Goal: Information Seeking & Learning: Check status

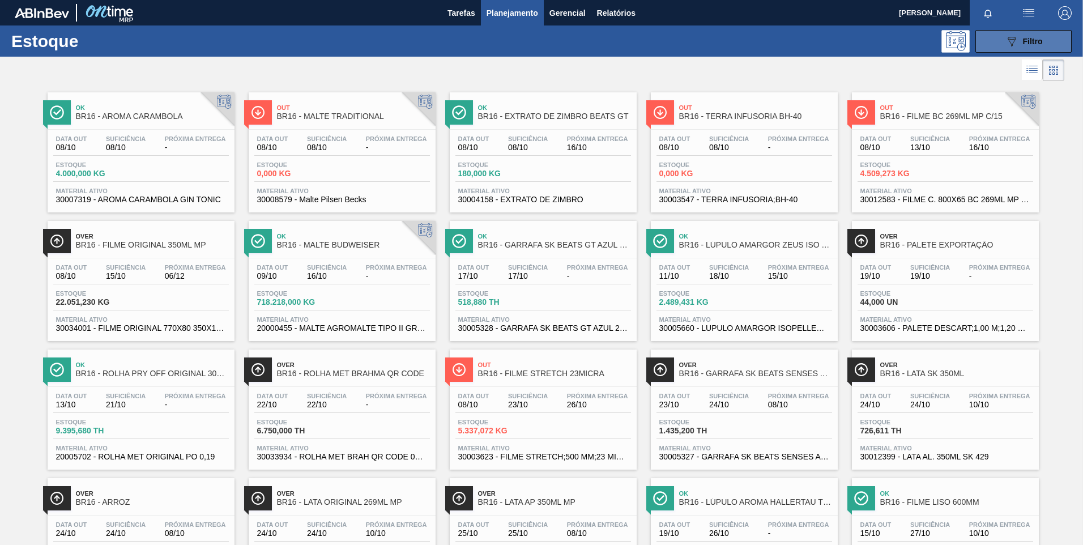
drag, startPoint x: 0, startPoint y: 0, endPoint x: 999, endPoint y: 44, distance: 999.6
click at [999, 44] on button "089F7B8B-B2A5-4AFE-B5C0-19BA573D28AC Filtro" at bounding box center [1023, 41] width 96 height 23
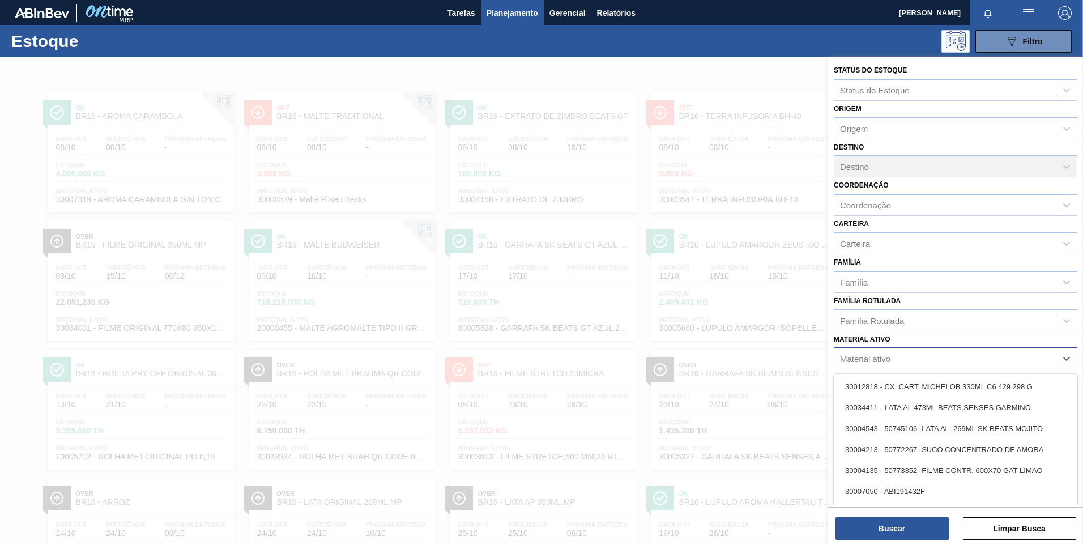
click at [890, 358] on div "Material ativo" at bounding box center [865, 359] width 50 height 10
paste ativo "30003606"
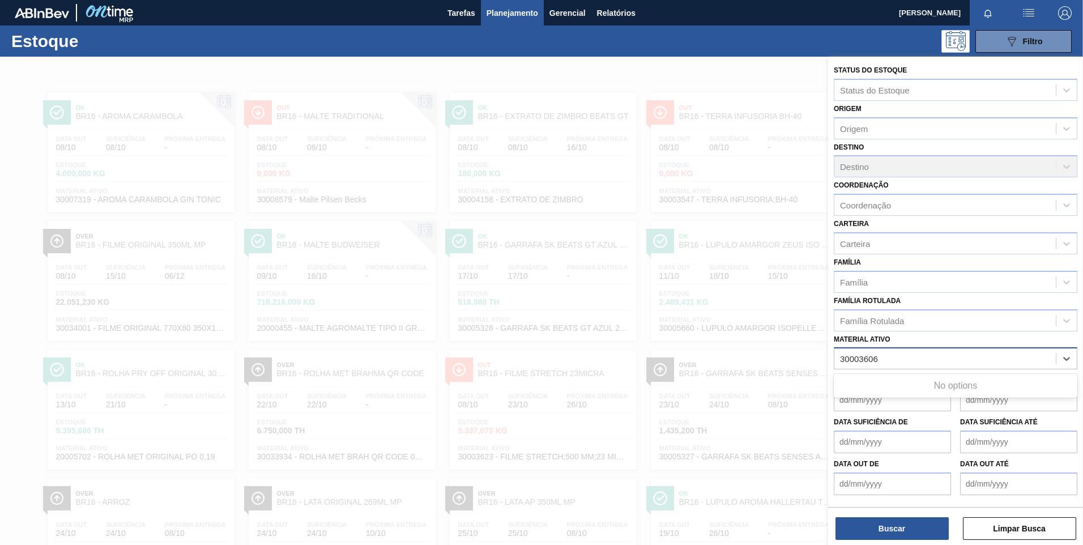
type ativo "30003606"
drag, startPoint x: 899, startPoint y: 363, endPoint x: 650, endPoint y: 326, distance: 252.5
click at [828, 332] on div "Status do Estoque Status do Estoque Origem Origem Destino Destino Coordenação C…" at bounding box center [955, 329] width 255 height 545
click at [868, 360] on div "Material ativo" at bounding box center [865, 359] width 50 height 10
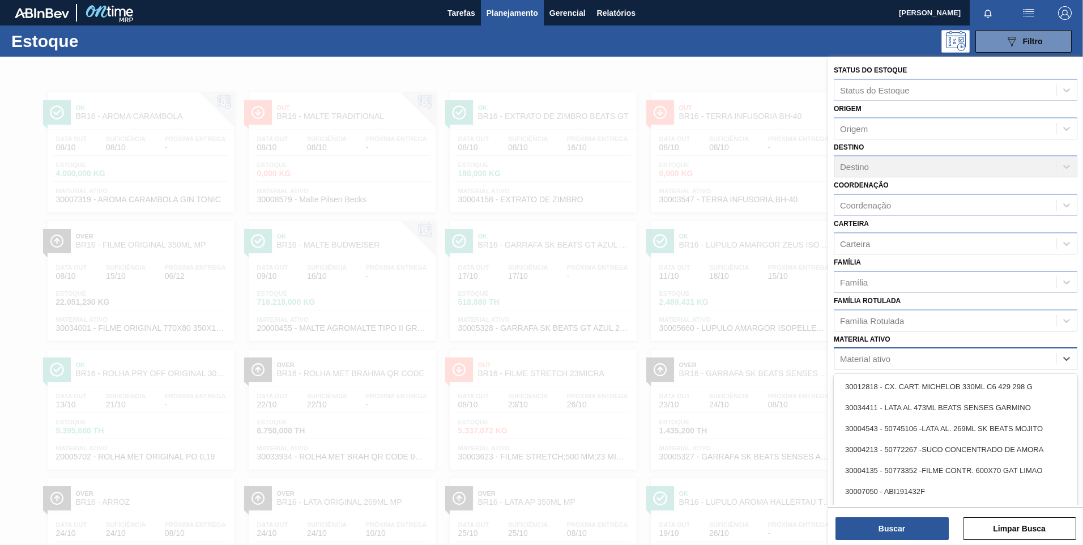
paste ativo "30003606"
type ativo "30003606"
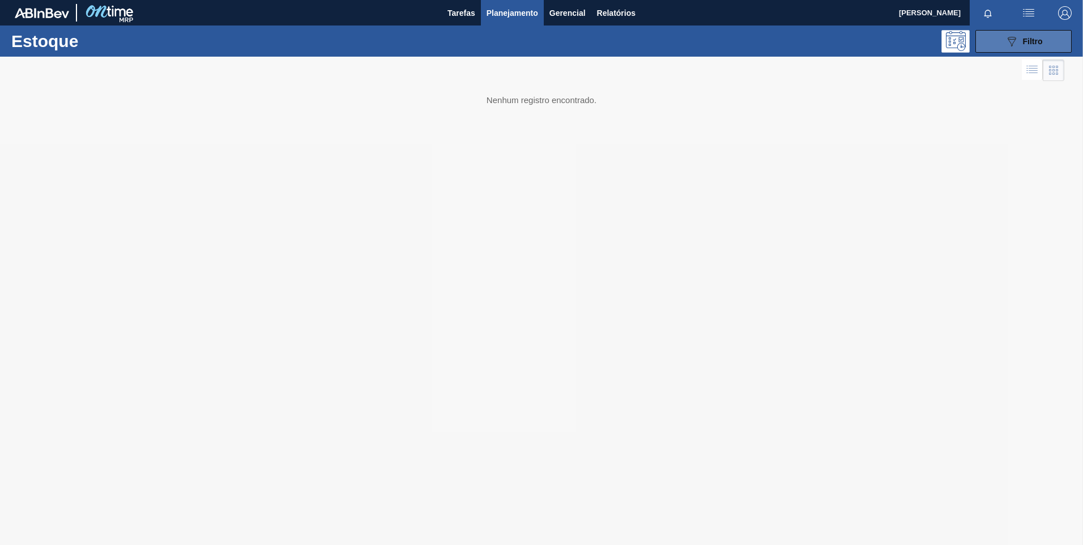
click at [1018, 45] on icon "089F7B8B-B2A5-4AFE-B5C0-19BA573D28AC" at bounding box center [1012, 42] width 14 height 14
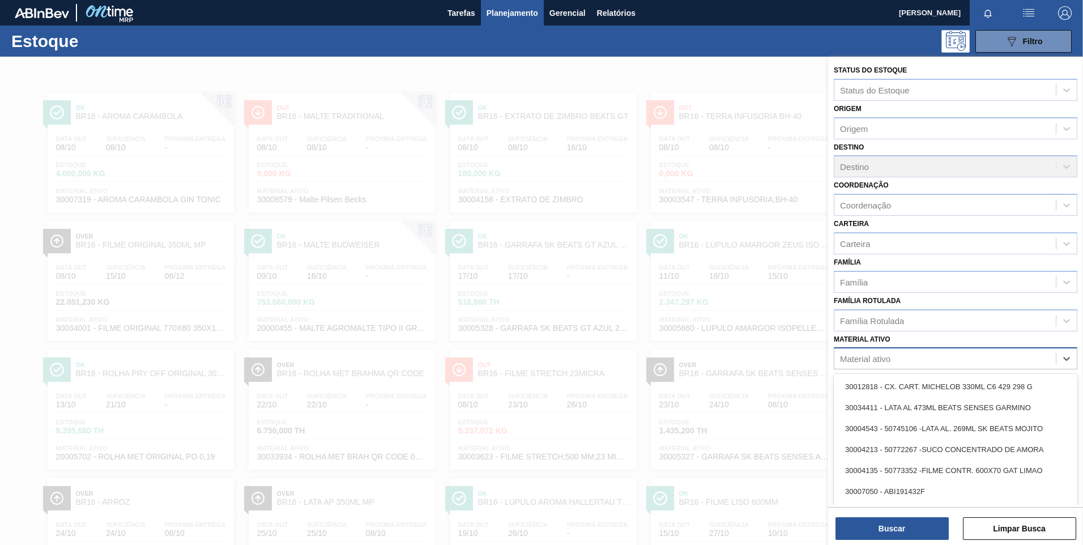
click at [885, 360] on div "Material ativo" at bounding box center [865, 359] width 50 height 10
paste ativo "30003606"
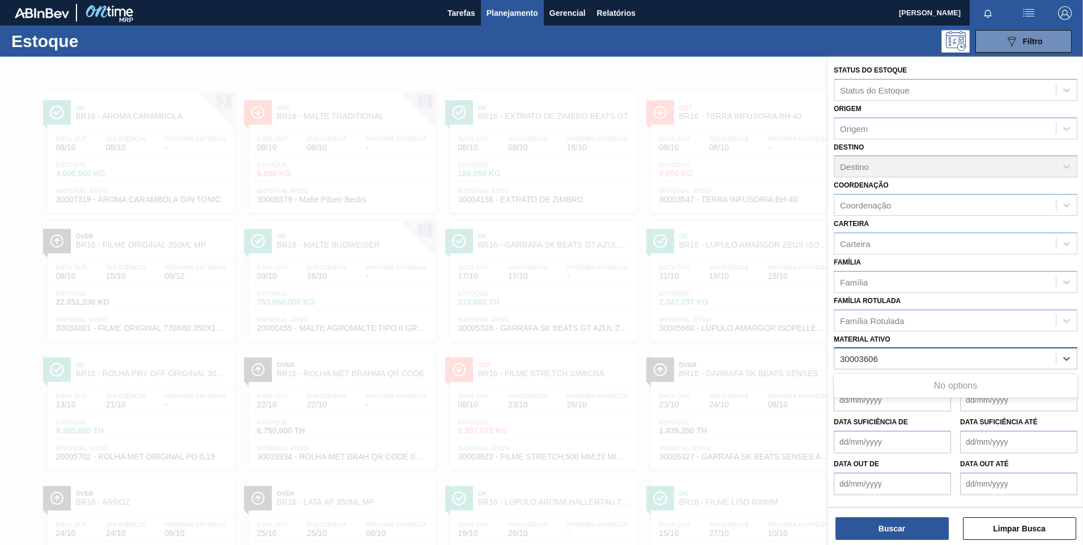
type ativo "30003606"
click at [936, 366] on div "Material ativo" at bounding box center [944, 359] width 221 height 16
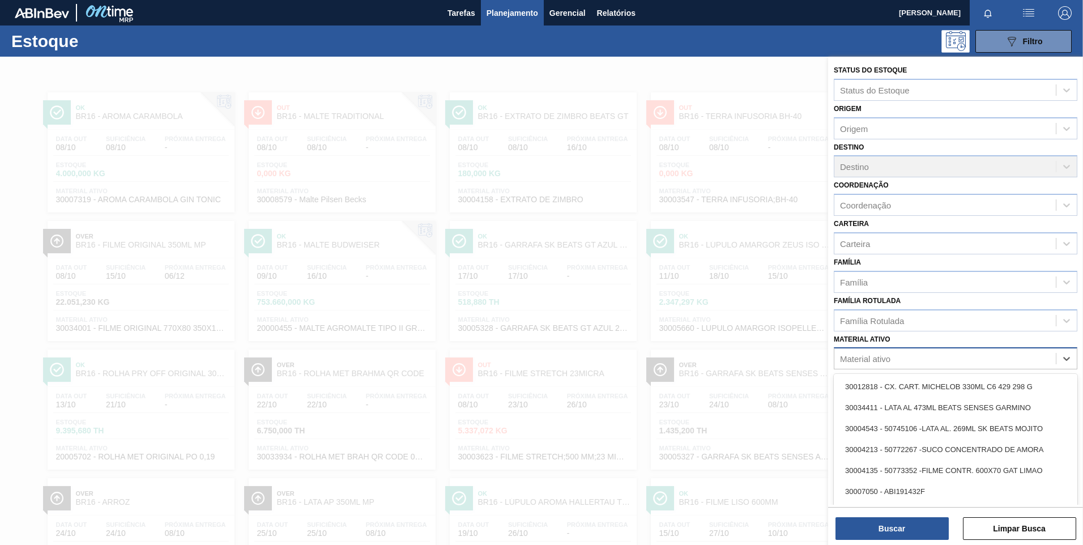
paste ativo "30003606"
type ativo "30003606"
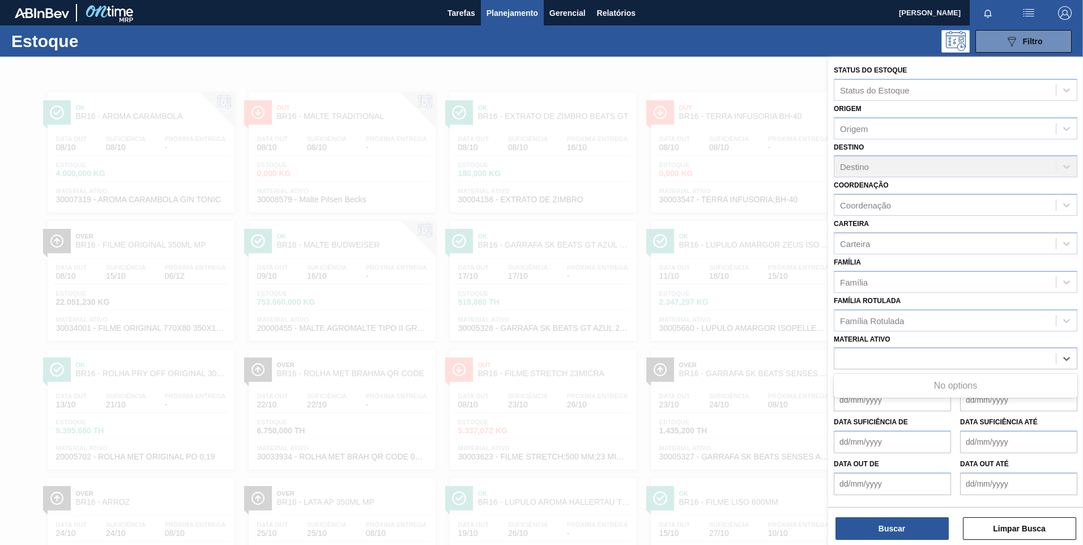
drag, startPoint x: 943, startPoint y: 363, endPoint x: 464, endPoint y: 295, distance: 482.9
click at [828, 309] on div "Status do Estoque Status do Estoque Origem Origem Destino Destino Coordenação C…" at bounding box center [955, 329] width 255 height 545
click at [891, 356] on div "Material ativo" at bounding box center [944, 359] width 221 height 16
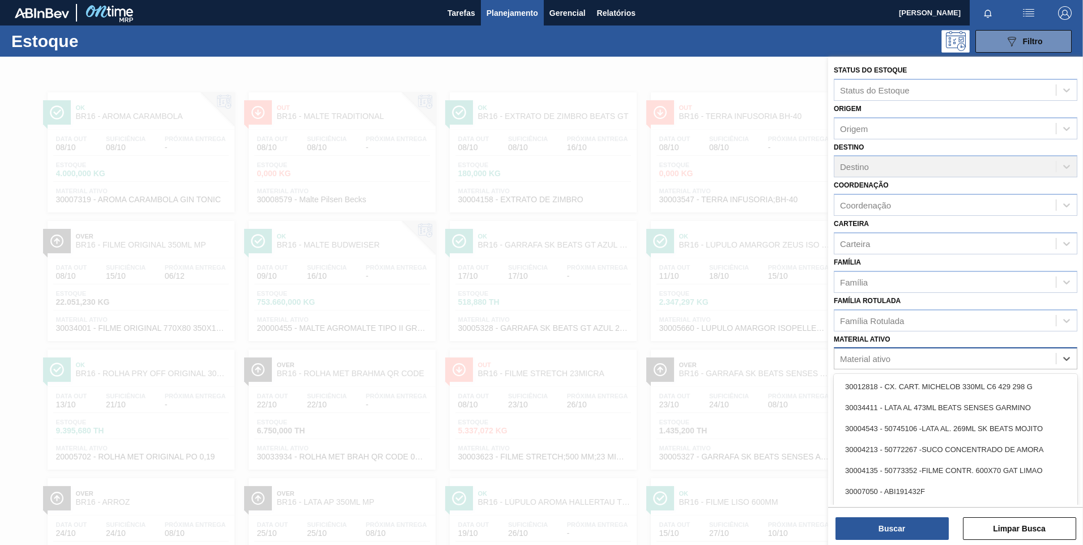
paste ativo "30003606"
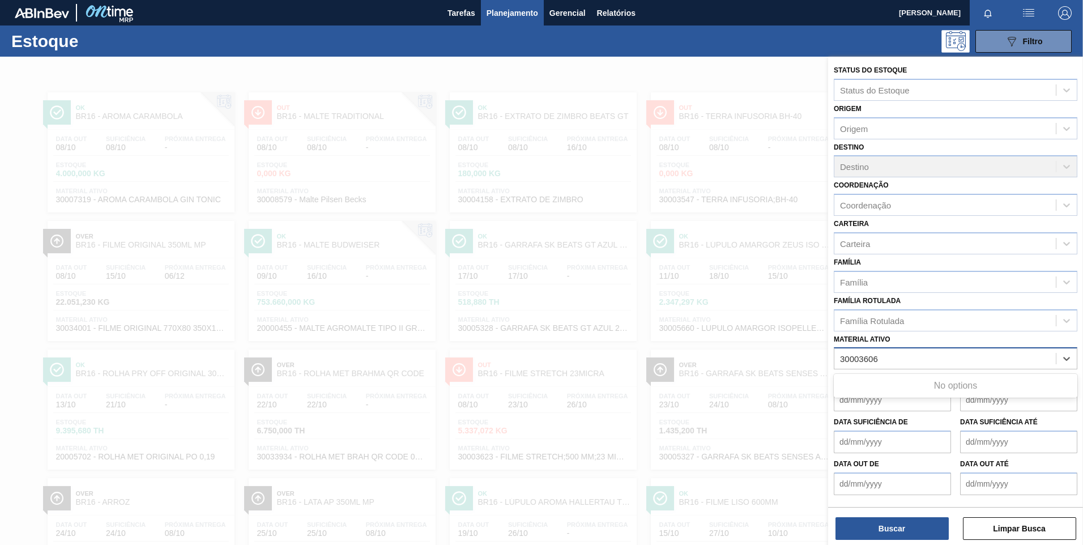
type ativo "30003606"
click at [905, 387] on div "30003606 - PALETE DESCART;1,00 M;1,20 M;0,14 M;.;MA" at bounding box center [956, 386] width 244 height 21
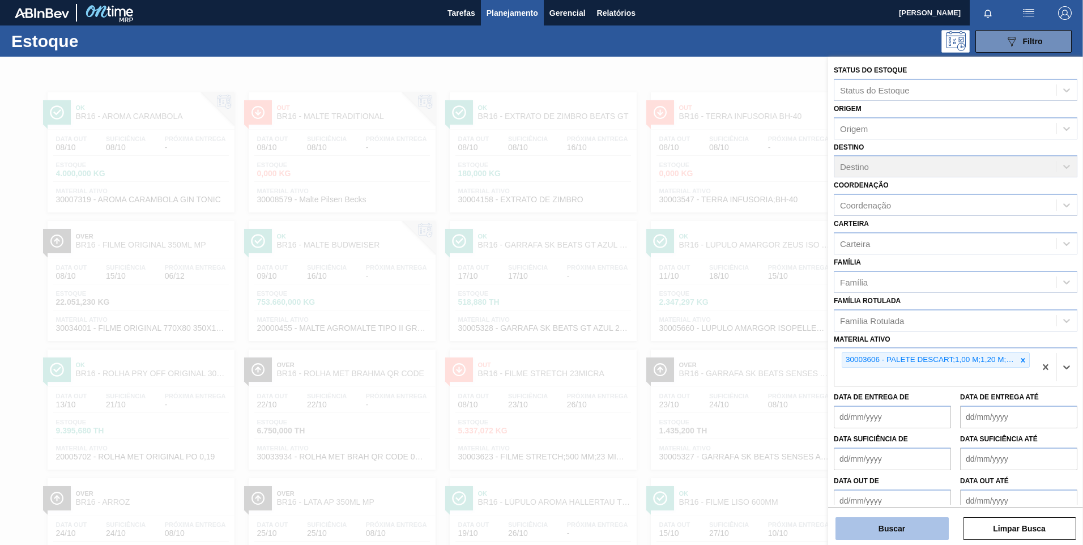
click at [907, 532] on button "Buscar" at bounding box center [891, 528] width 113 height 23
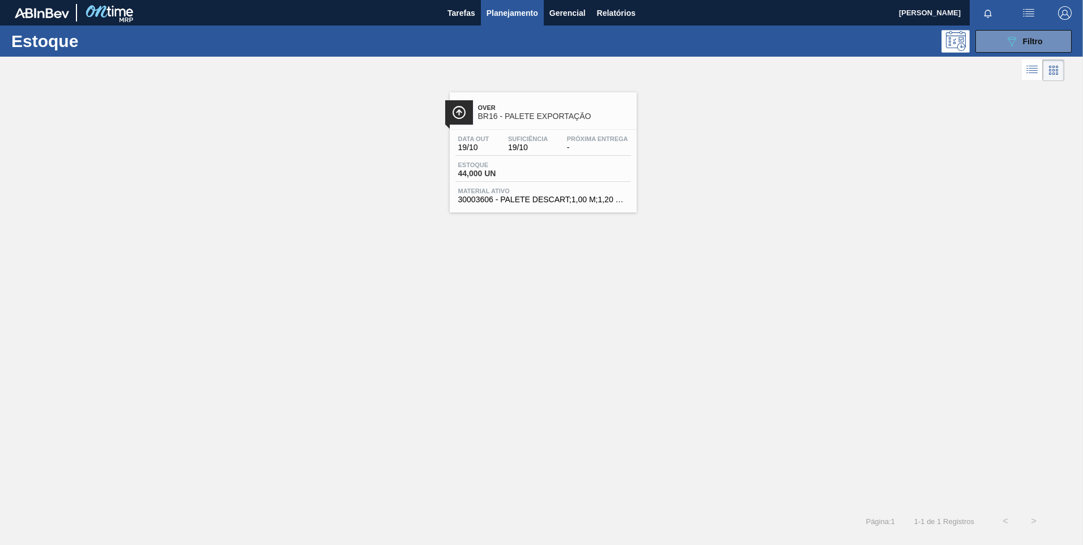
click at [625, 176] on div "Estoque 44,000 UN" at bounding box center [543, 171] width 176 height 20
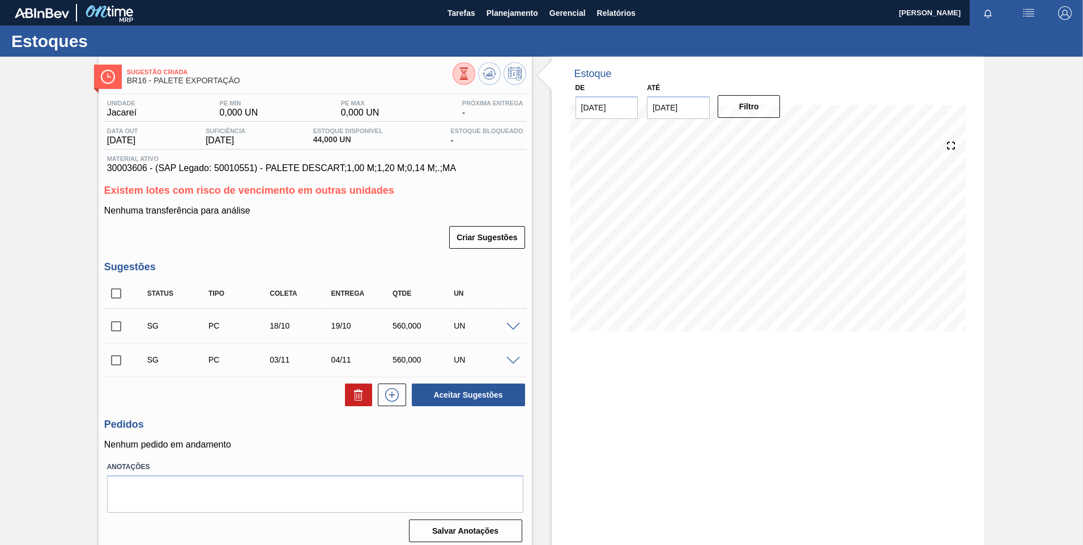
scroll to position [7, 0]
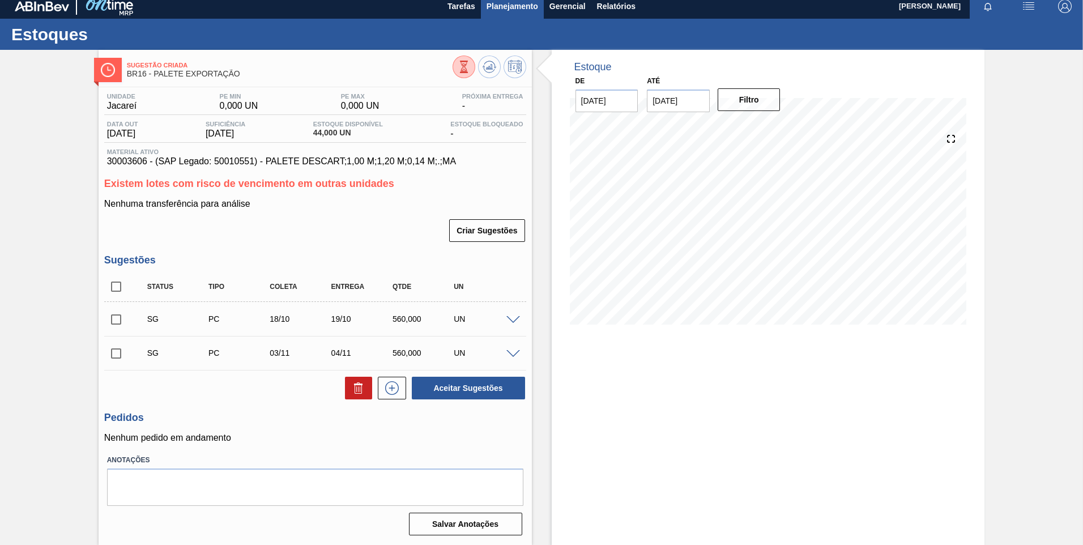
click at [513, 7] on span "Planejamento" at bounding box center [513, 6] width 52 height 14
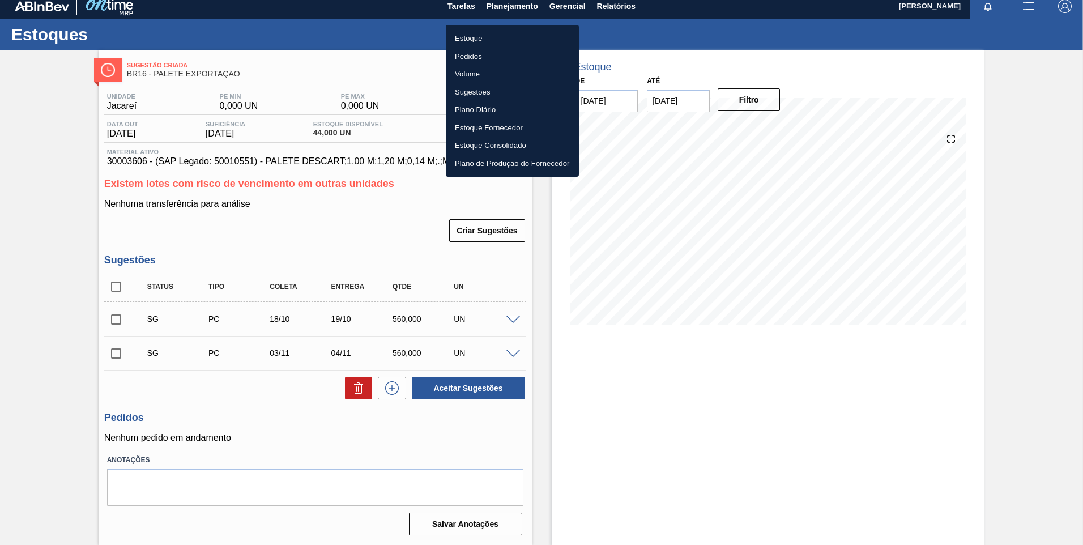
drag, startPoint x: 473, startPoint y: 38, endPoint x: 999, endPoint y: 30, distance: 525.7
click at [474, 38] on li "Estoque" at bounding box center [512, 38] width 133 height 18
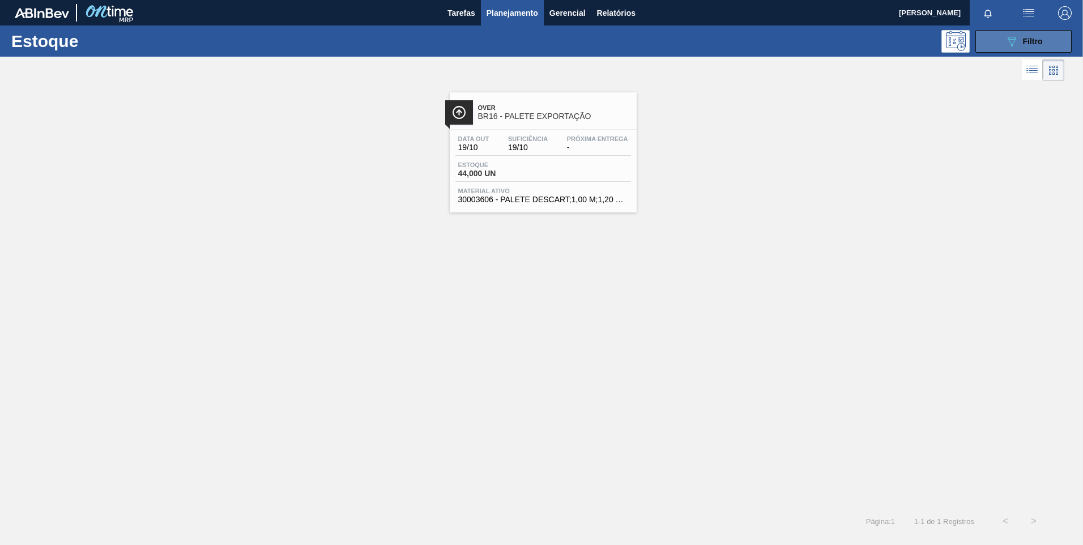
click at [1027, 41] on span "Filtro" at bounding box center [1033, 41] width 20 height 9
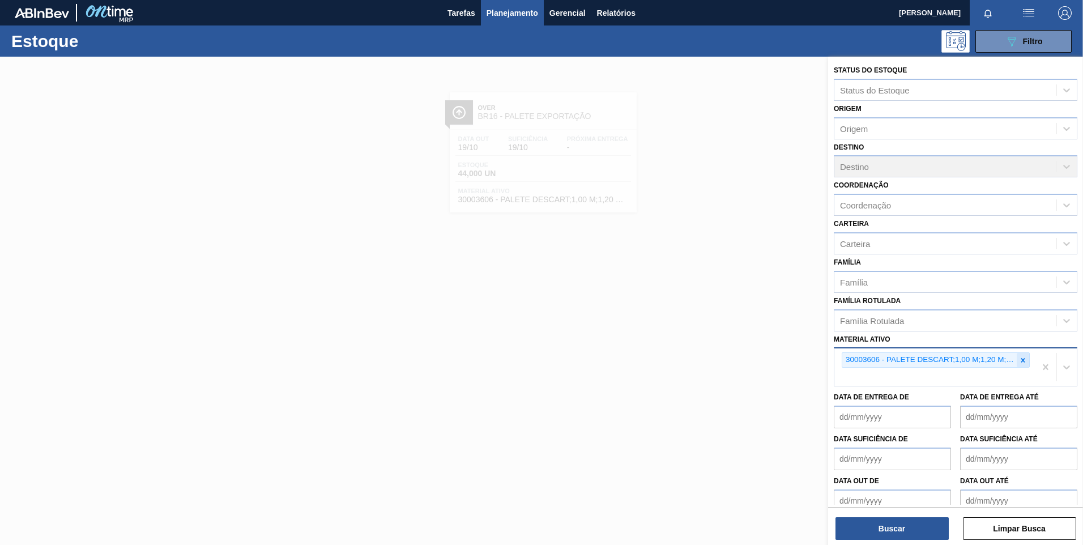
click at [1026, 360] on div at bounding box center [1023, 360] width 12 height 14
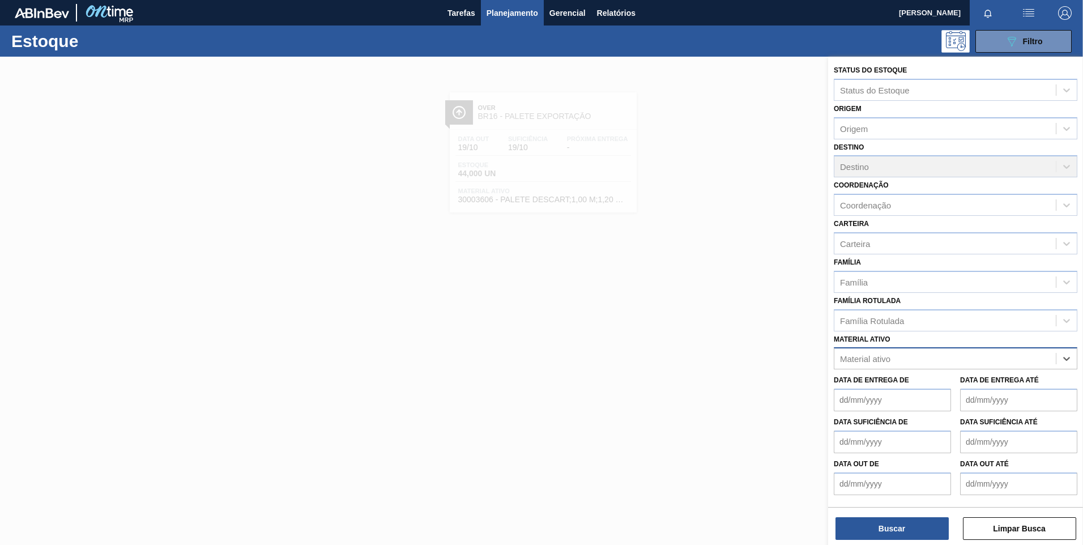
paste ativo "30002293"
type ativo "30002293"
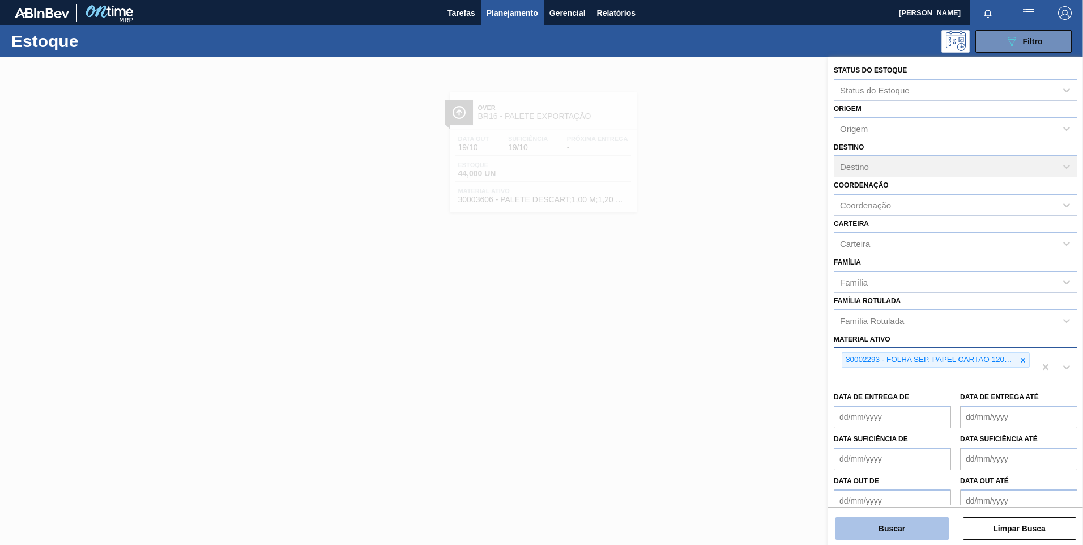
click at [917, 531] on button "Buscar" at bounding box center [891, 528] width 113 height 23
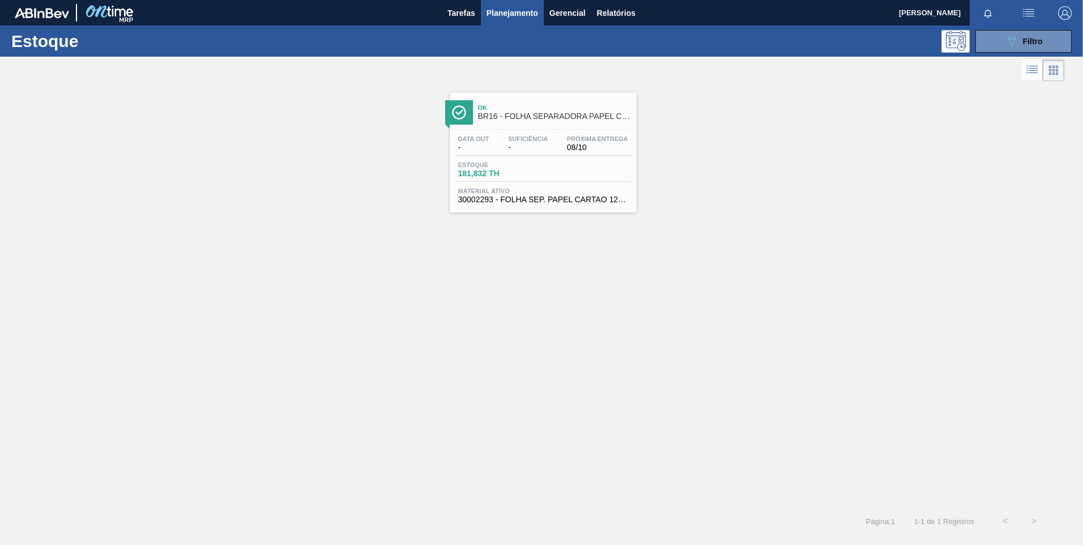
click at [613, 175] on div "Estoque 181,832 TH" at bounding box center [543, 171] width 176 height 20
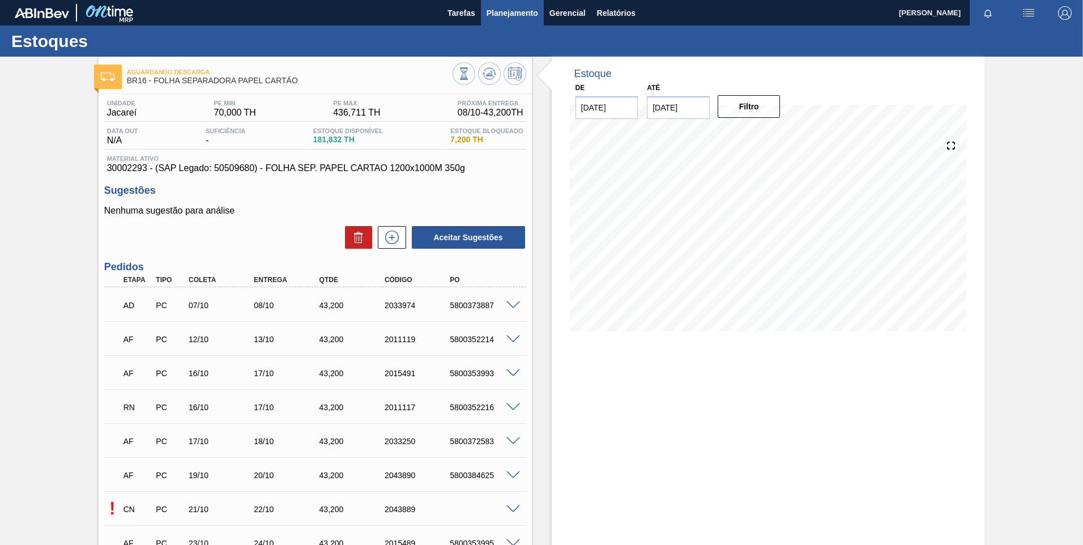
click at [525, 13] on span "Planejamento" at bounding box center [513, 13] width 52 height 14
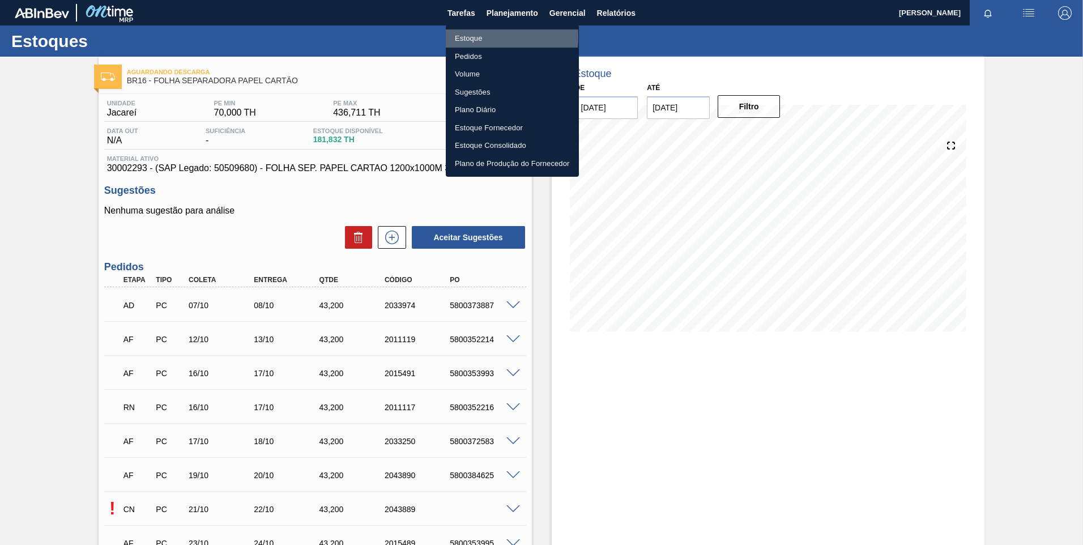
click at [467, 37] on li "Estoque" at bounding box center [512, 38] width 133 height 18
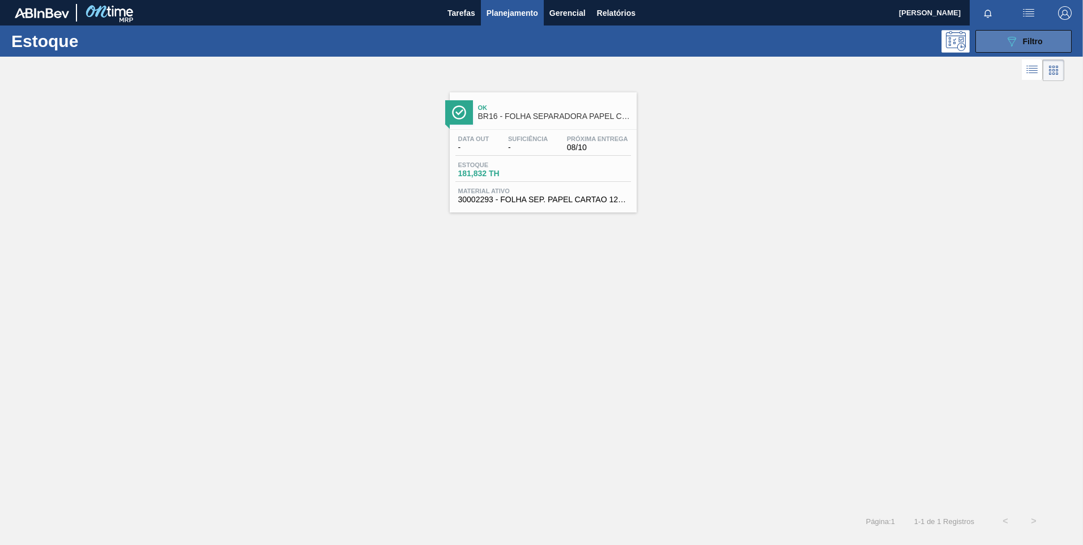
click at [1010, 41] on icon "089F7B8B-B2A5-4AFE-B5C0-19BA573D28AC" at bounding box center [1012, 42] width 14 height 14
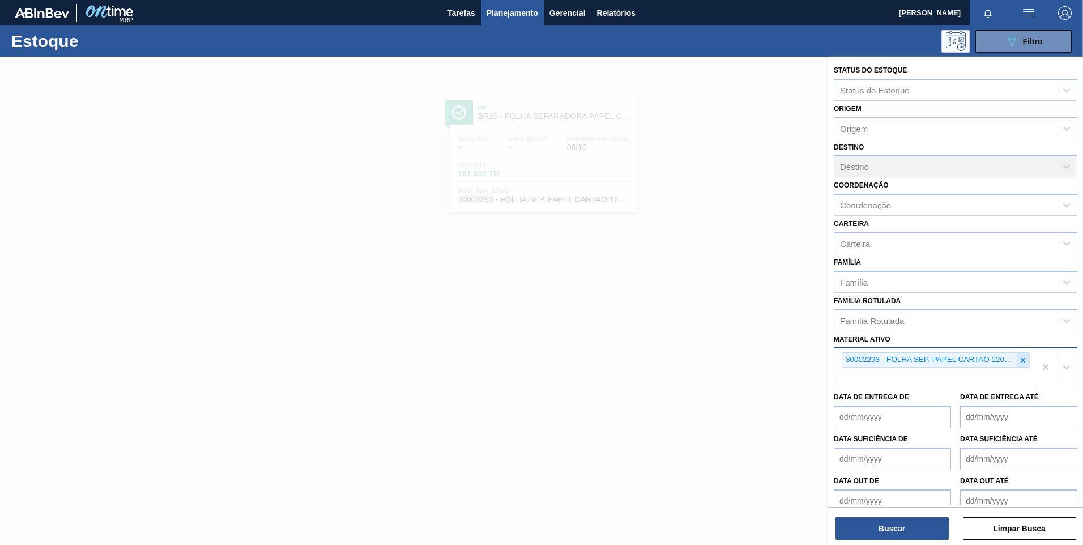
click at [1025, 360] on icon at bounding box center [1023, 360] width 8 height 8
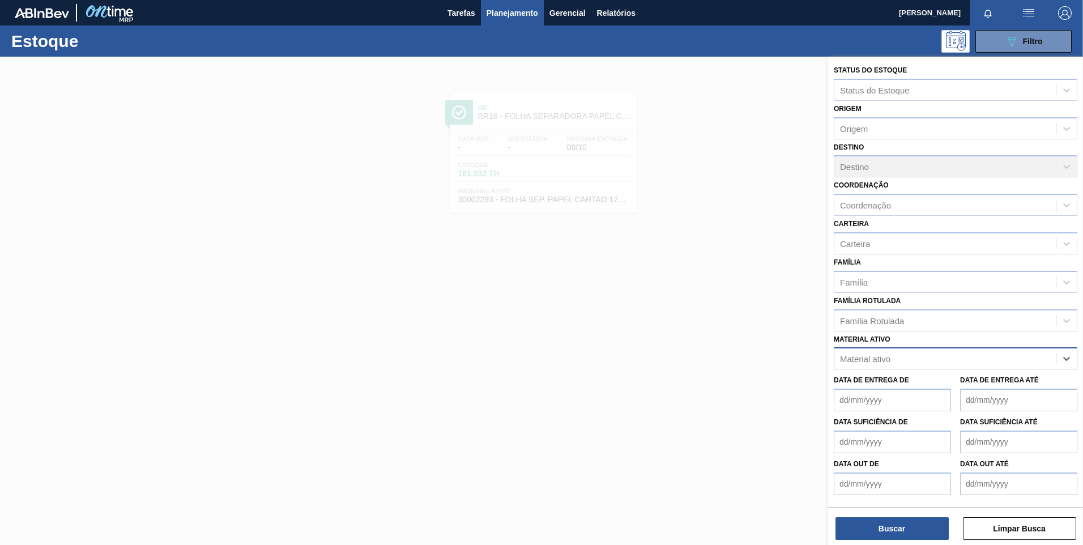
click at [970, 357] on div "Material ativo" at bounding box center [944, 359] width 221 height 16
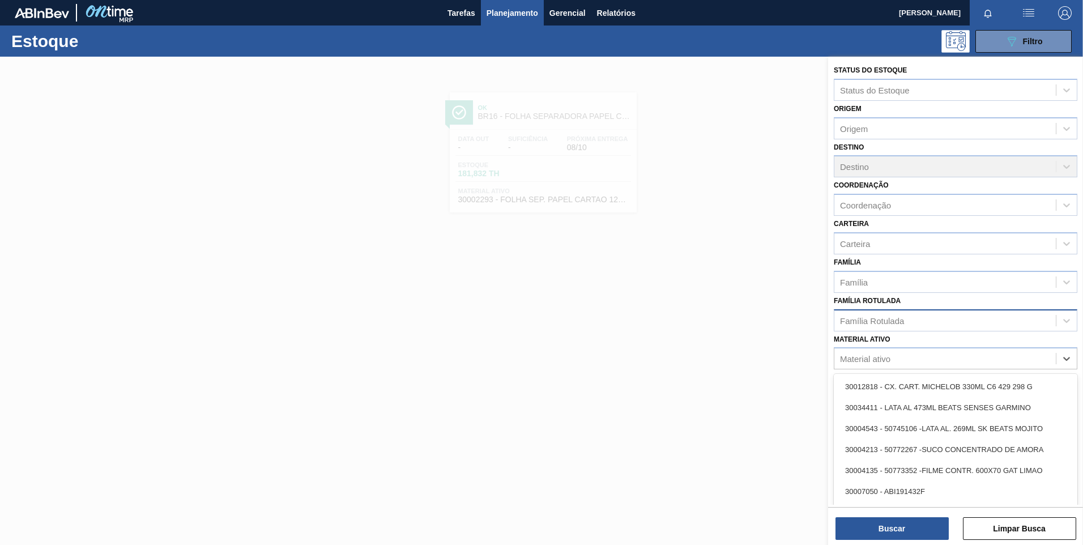
paste ativo "30002293"
type ativo "30002293"
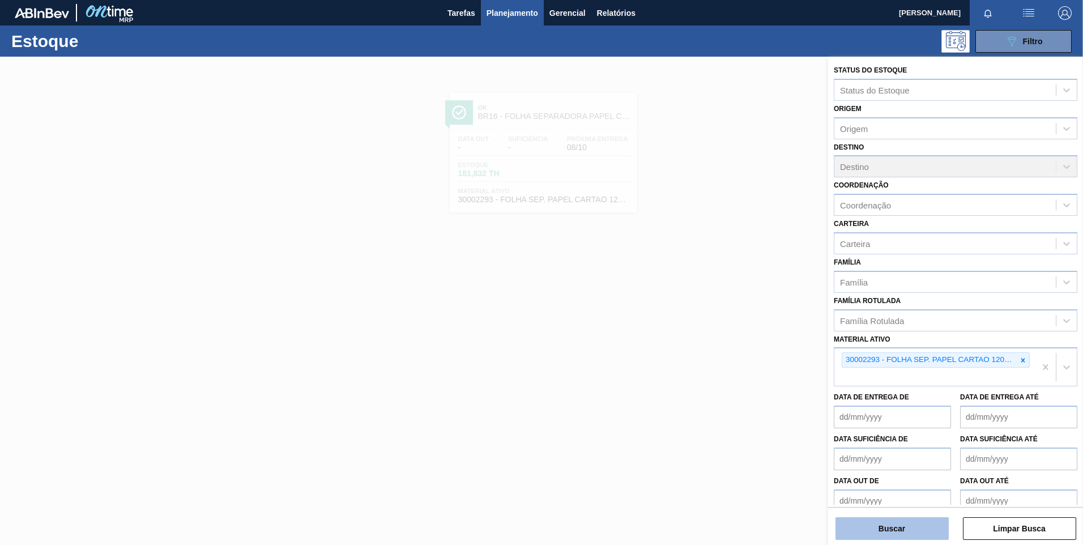
drag, startPoint x: 902, startPoint y: 530, endPoint x: 897, endPoint y: 522, distance: 9.0
click at [902, 530] on button "Buscar" at bounding box center [891, 528] width 113 height 23
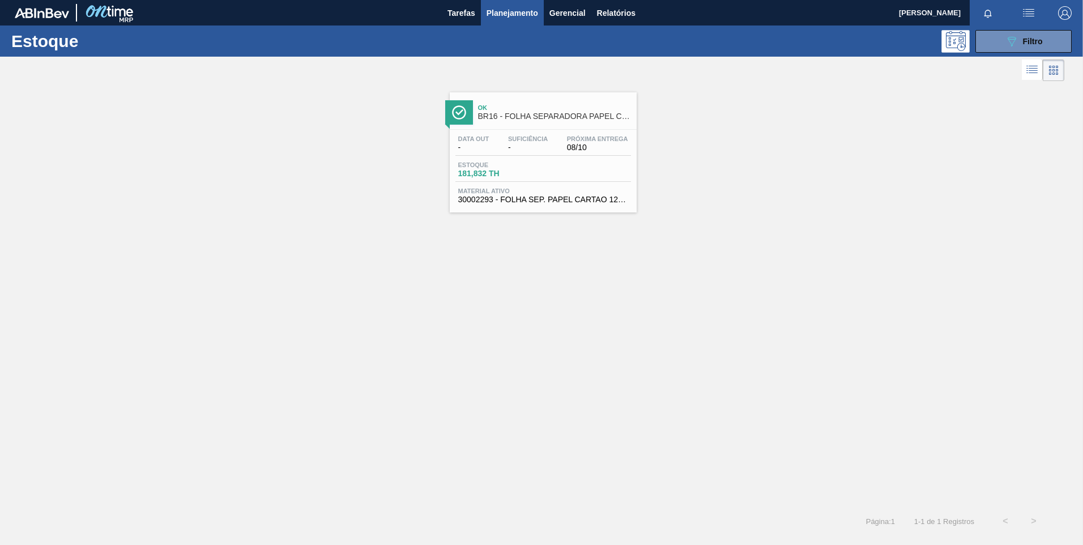
click at [617, 177] on div "Estoque 181,832 TH" at bounding box center [543, 171] width 176 height 20
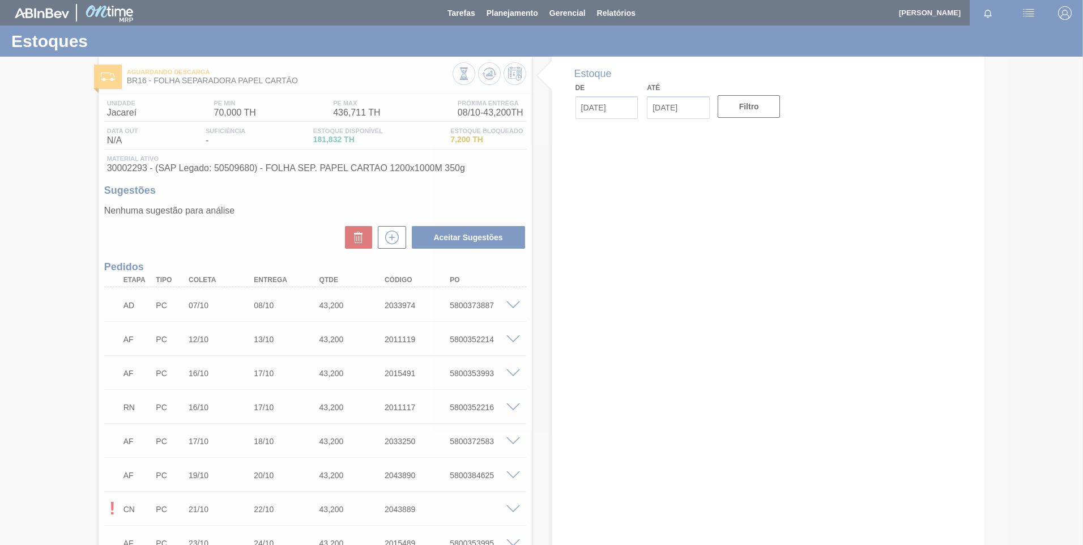
click at [257, 237] on div at bounding box center [541, 272] width 1083 height 545
